Goal: Check status: Check status

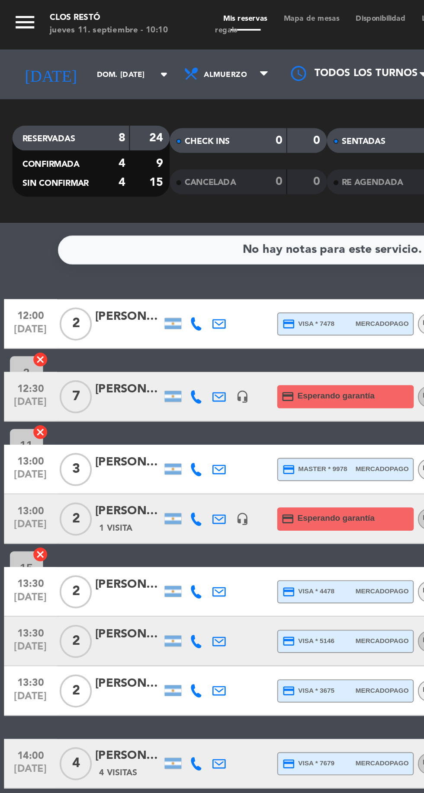
click at [70, 39] on input "dom. [DATE]" at bounding box center [73, 38] width 54 height 13
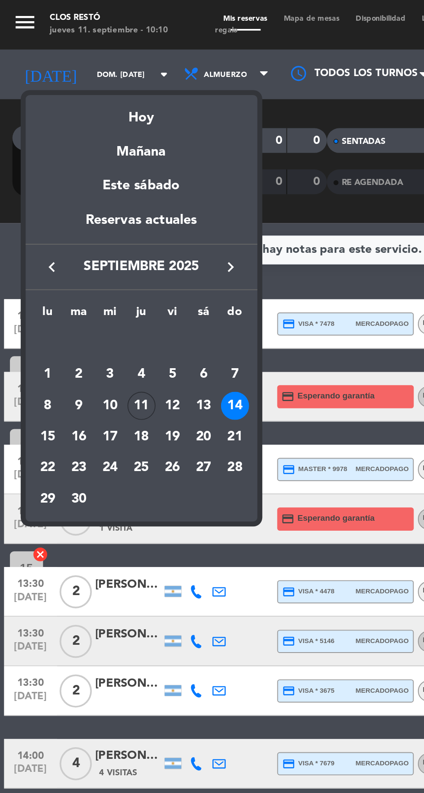
click at [75, 209] on div "11" at bounding box center [74, 212] width 15 height 15
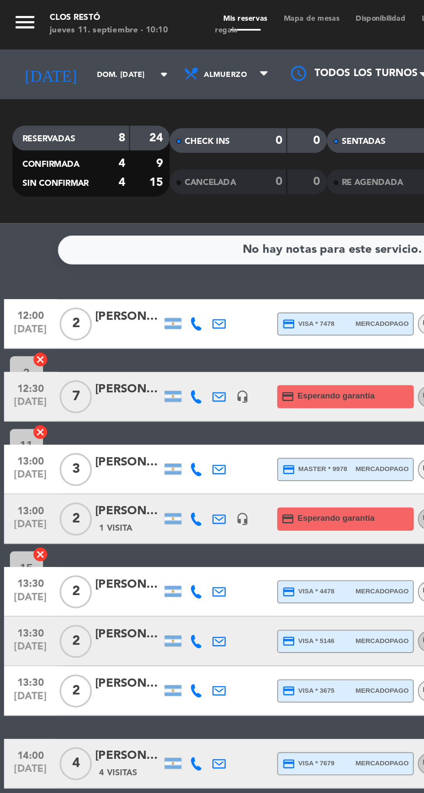
type input "[DEMOGRAPHIC_DATA] [DATE]"
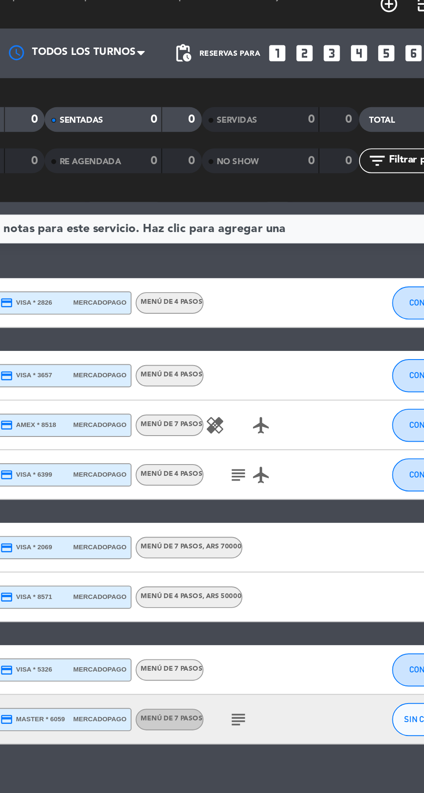
click at [283, 390] on div "subject" at bounding box center [290, 387] width 73 height 26
click at [276, 387] on icon "subject" at bounding box center [272, 387] width 10 height 10
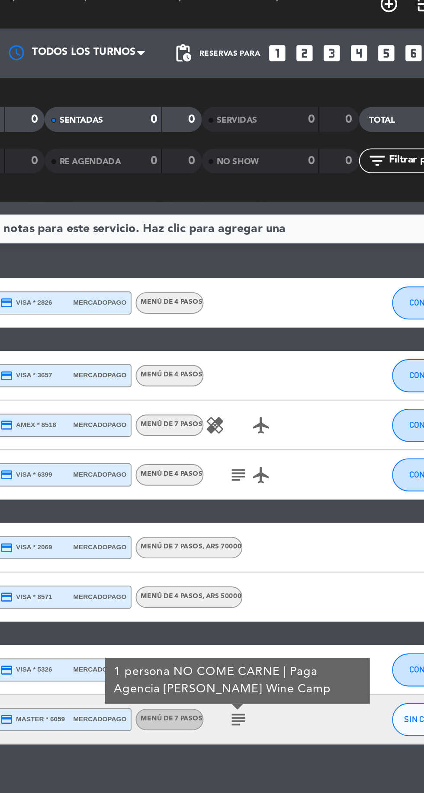
click at [274, 389] on icon "subject" at bounding box center [272, 387] width 10 height 10
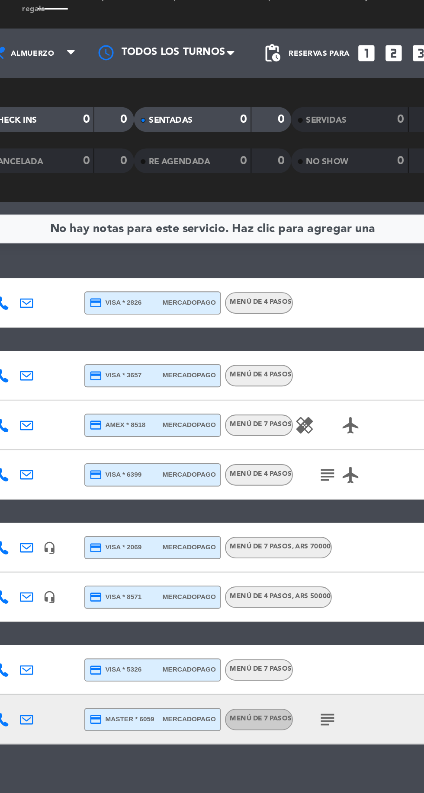
click at [255, 236] on icon "healing" at bounding box center [260, 233] width 10 height 10
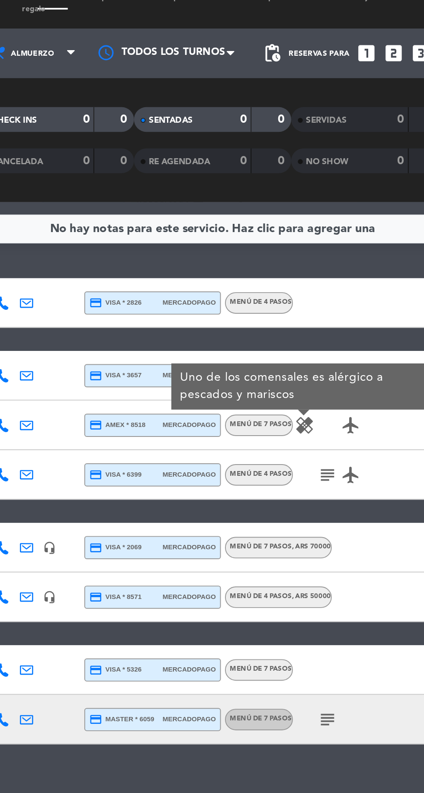
click at [260, 232] on icon "healing" at bounding box center [260, 233] width 10 height 10
